Goal: Transaction & Acquisition: Download file/media

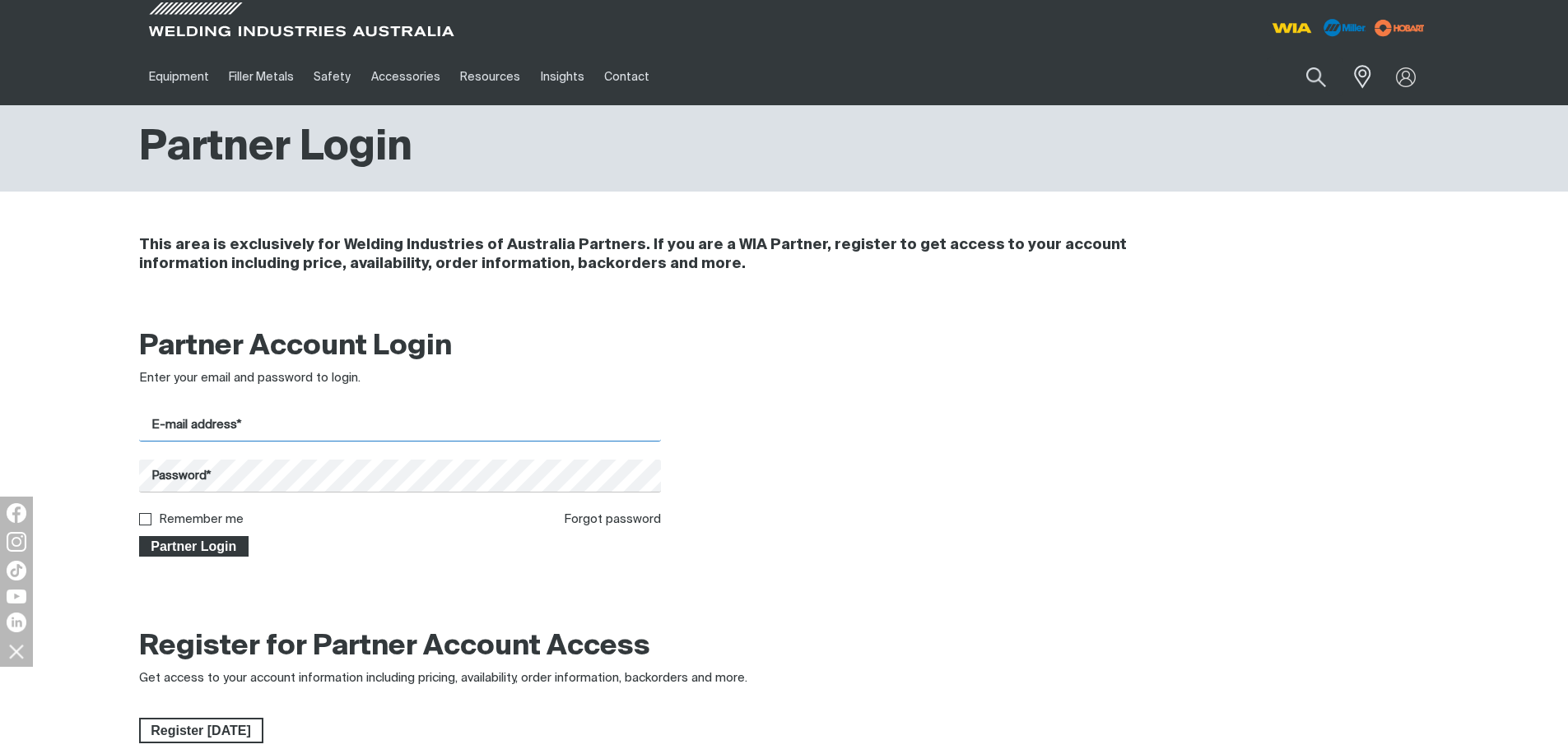
type input "[PERSON_NAME][EMAIL_ADDRESS][DOMAIN_NAME]"
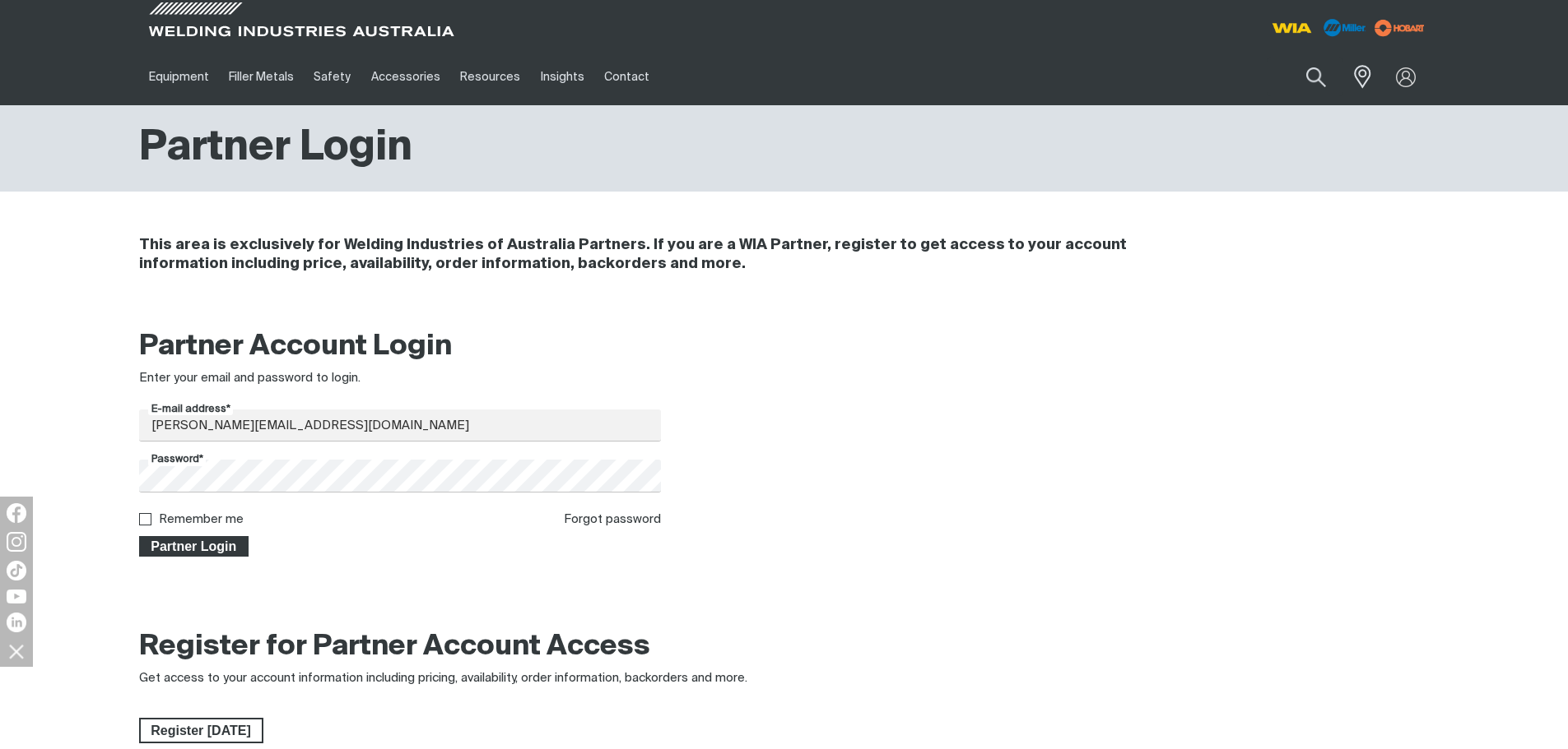
click at [211, 551] on span "Partner Login" at bounding box center [194, 547] width 107 height 22
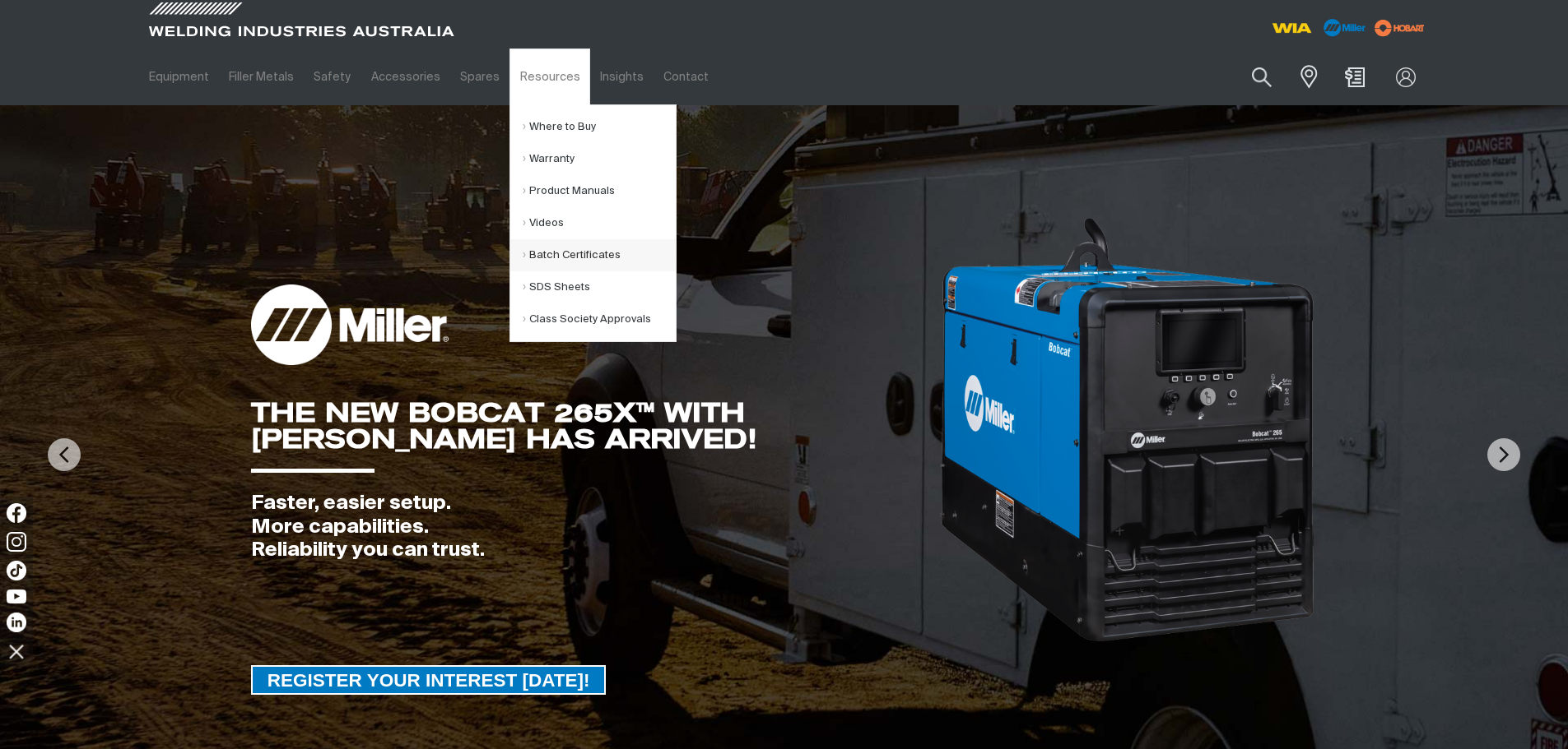
click at [555, 255] on link "Batch Certificates" at bounding box center [599, 256] width 153 height 32
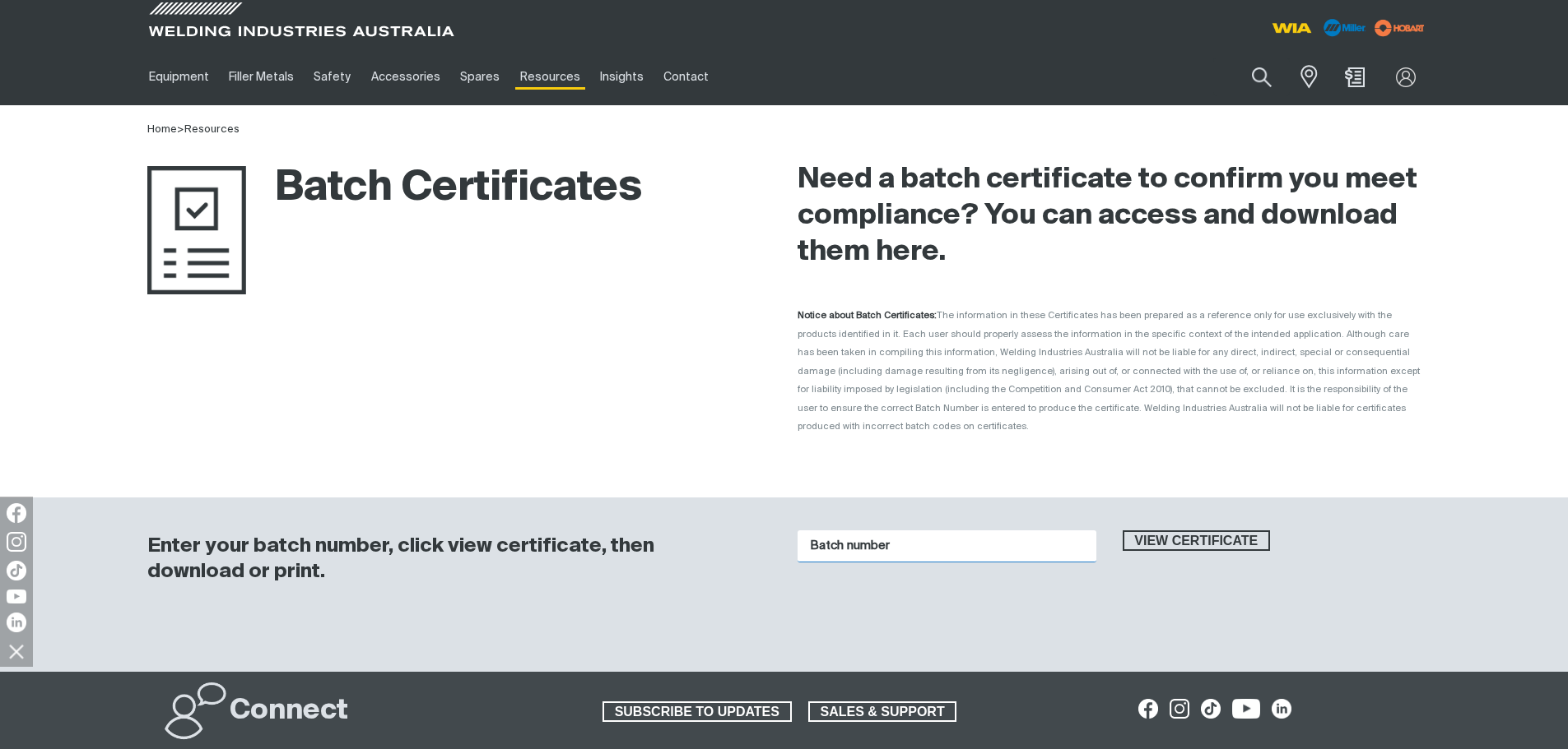
paste input "J00800"
type input "J00800"
click at [1169, 531] on span "View certificate" at bounding box center [1196, 542] width 145 height 22
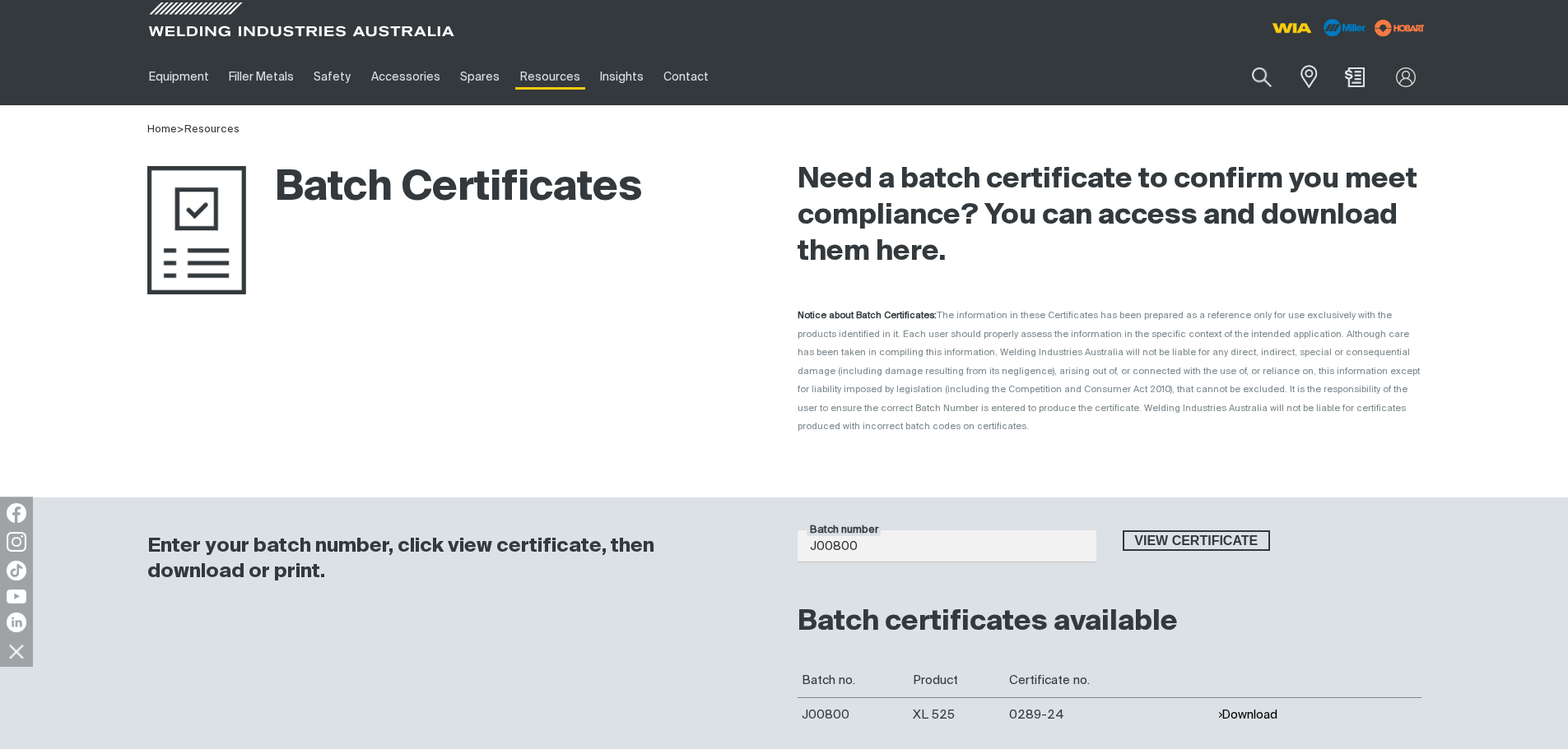
click at [1249, 708] on button "Download" at bounding box center [1247, 715] width 60 height 14
